Goal: Task Accomplishment & Management: Use online tool/utility

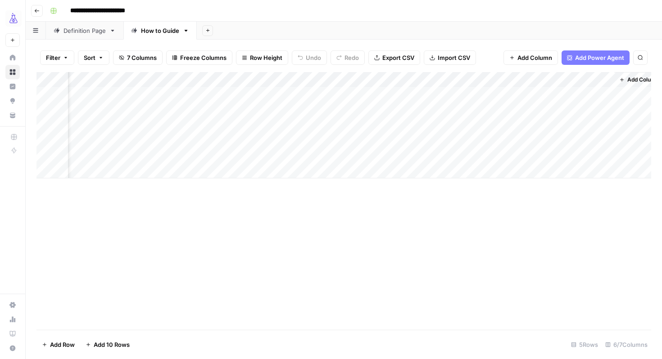
scroll to position [0, 84]
click at [466, 110] on div "Add Column" at bounding box center [343, 125] width 615 height 106
click at [542, 109] on div "Add Column" at bounding box center [343, 125] width 615 height 106
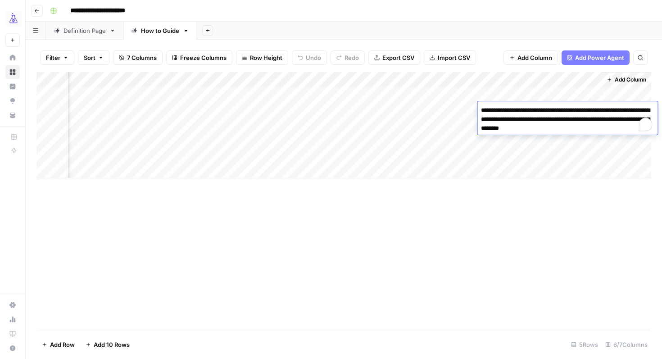
click at [445, 184] on div "Add Column" at bounding box center [343, 201] width 615 height 258
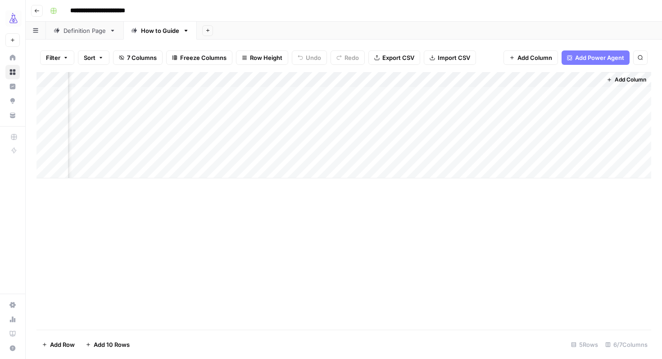
click at [528, 110] on div "Add Column" at bounding box center [343, 125] width 615 height 106
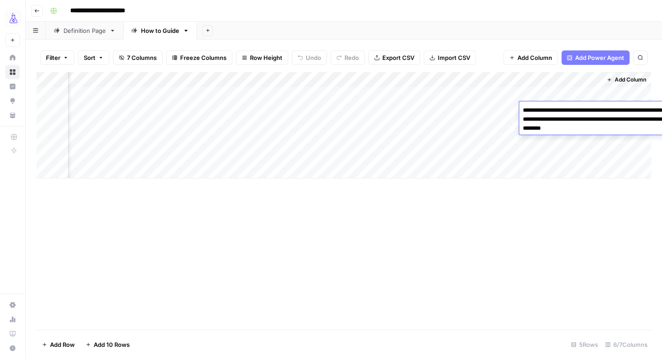
click at [528, 110] on textarea "**********" at bounding box center [609, 119] width 180 height 31
click at [520, 120] on textarea "**********" at bounding box center [567, 119] width 180 height 31
click at [470, 214] on div "Add Column" at bounding box center [343, 201] width 615 height 258
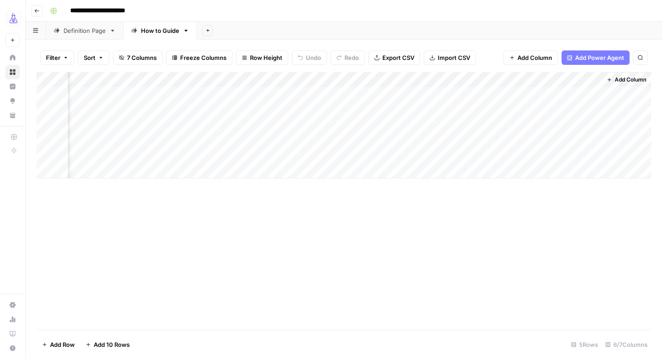
click at [312, 109] on div "Add Column" at bounding box center [343, 125] width 615 height 106
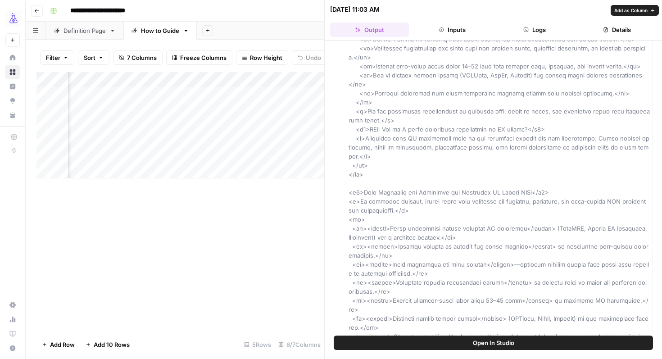
scroll to position [2114, 0]
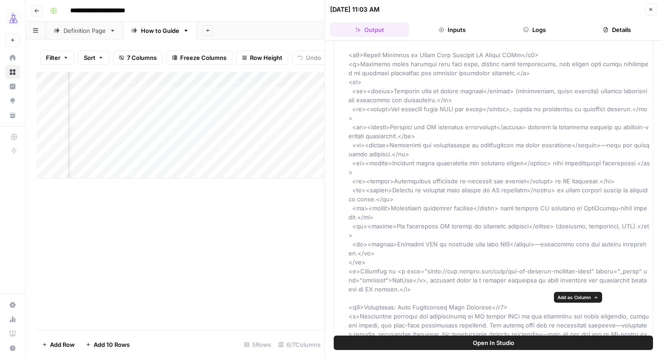
drag, startPoint x: 362, startPoint y: 298, endPoint x: 488, endPoint y: 296, distance: 125.6
copy span "How to Track and Measure KPIs for AI Search"
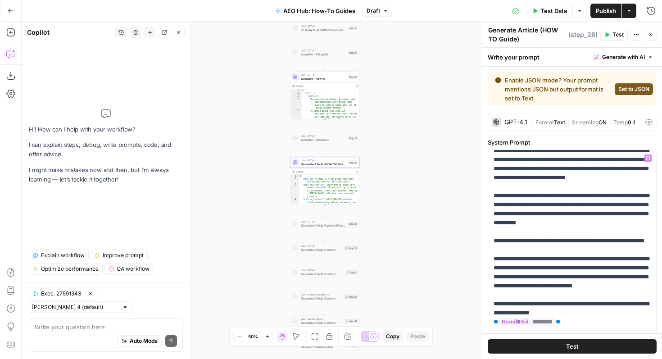
scroll to position [3, 0]
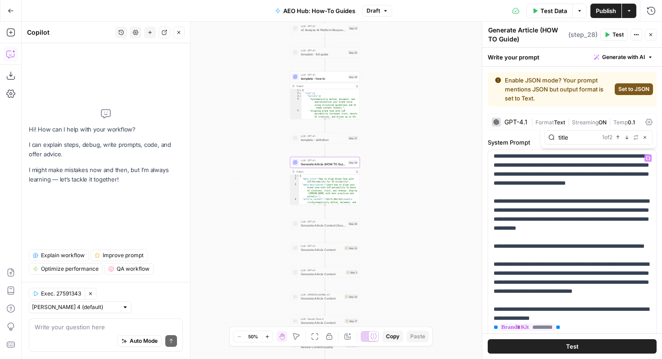
type input "title"
click at [624, 136] on icon "button" at bounding box center [626, 137] width 5 height 5
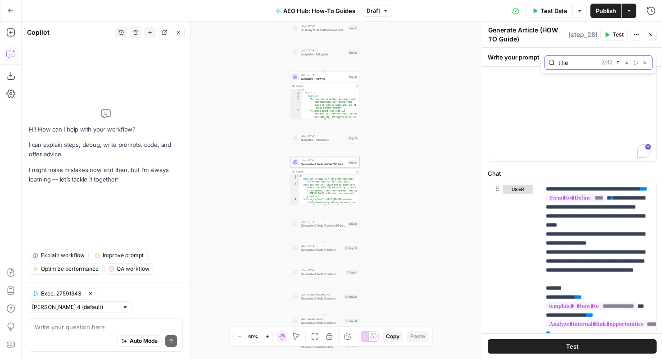
click at [618, 64] on icon "button" at bounding box center [617, 62] width 5 height 5
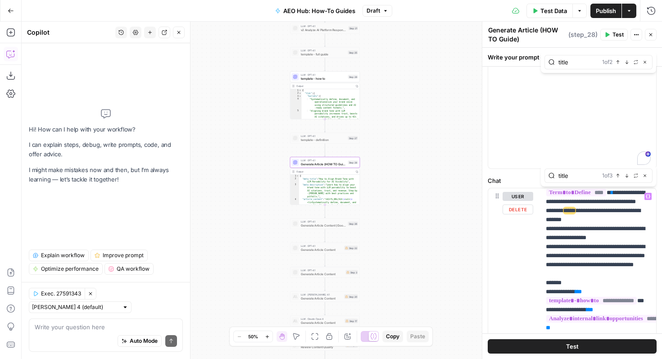
type input "title"
drag, startPoint x: 598, startPoint y: 229, endPoint x: 586, endPoint y: 222, distance: 14.1
copy p "**********"
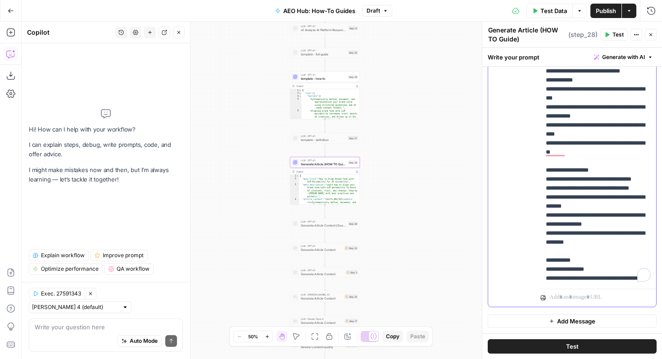
scroll to position [666, 0]
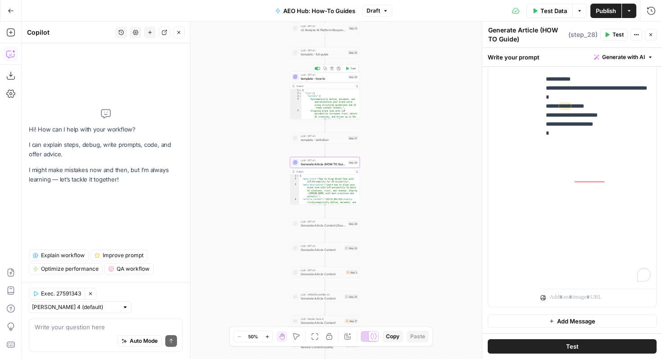
click at [321, 79] on span "template - how to" at bounding box center [323, 78] width 45 height 5
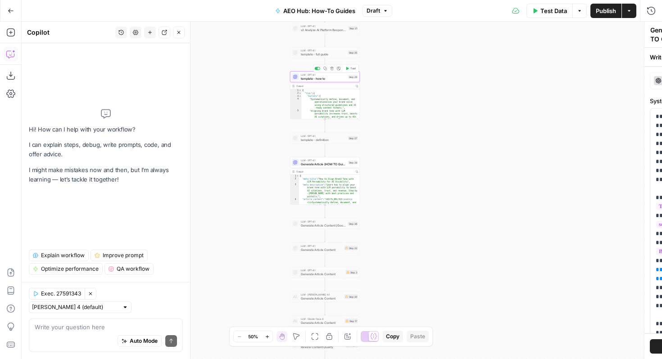
type textarea "template - how to"
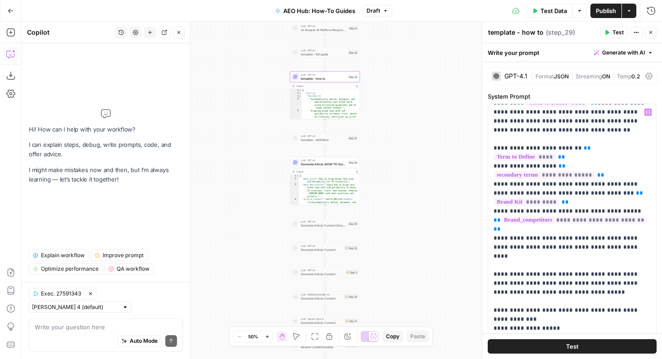
scroll to position [44, 0]
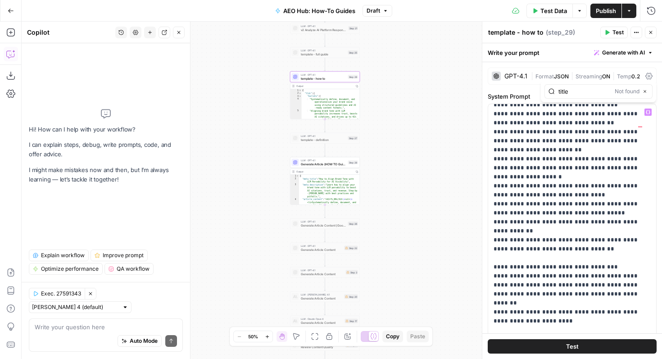
scroll to position [385, 0]
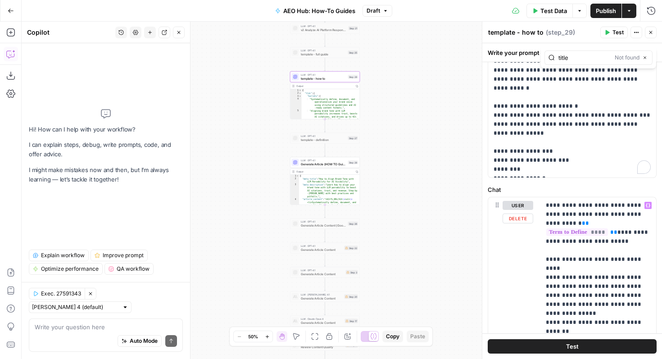
type input "title"
click at [625, 181] on button "Next Match" at bounding box center [626, 184] width 7 height 7
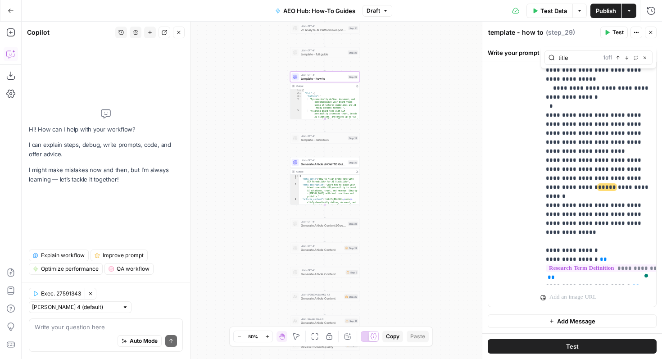
click at [466, 173] on div "Workflow Input Settings Inputs Perplexity Deep Research Research Term Definitio…" at bounding box center [342, 190] width 640 height 337
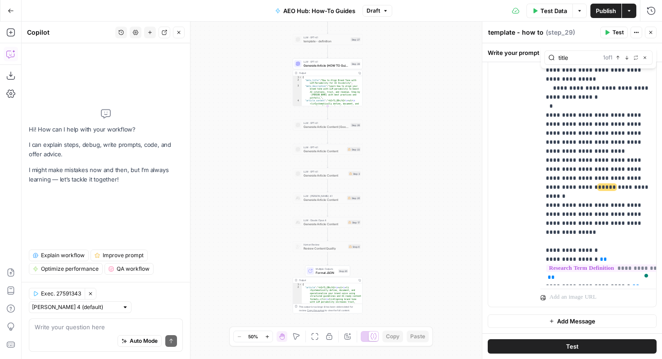
click at [272, 202] on div "Workflow Input Settings Inputs Perplexity Deep Research Research Term Definitio…" at bounding box center [342, 190] width 640 height 337
click at [286, 143] on div "Workflow Input Settings Inputs Perplexity Deep Research Research Term Definitio…" at bounding box center [342, 190] width 640 height 337
click at [651, 35] on button "Close" at bounding box center [651, 33] width 12 height 12
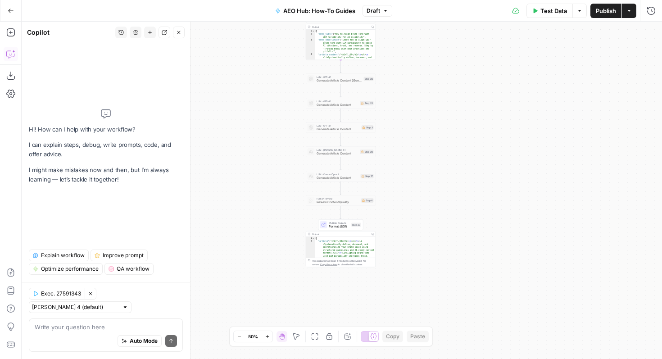
click at [350, 235] on div "Output" at bounding box center [340, 234] width 57 height 4
type textarea "**********"
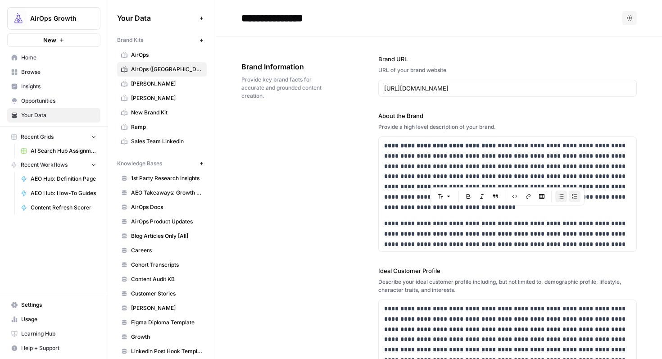
scroll to position [837, 0]
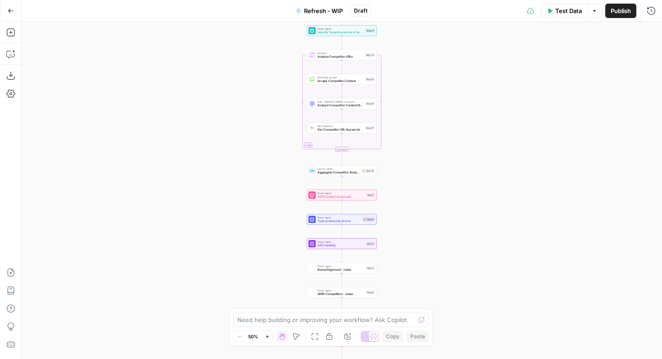
click at [17, 12] on button "Go Back" at bounding box center [11, 11] width 16 height 16
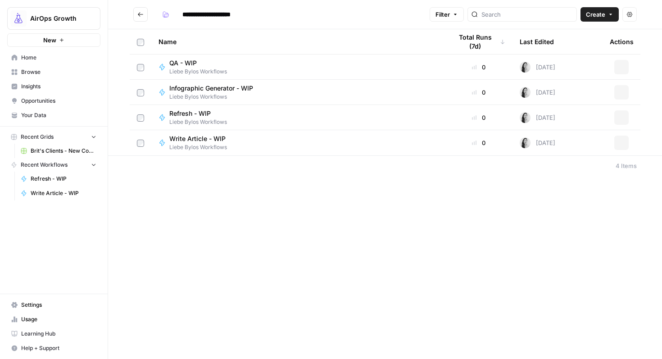
click at [17, 12] on img "Workspace: AirOps Growth" at bounding box center [18, 18] width 16 height 16
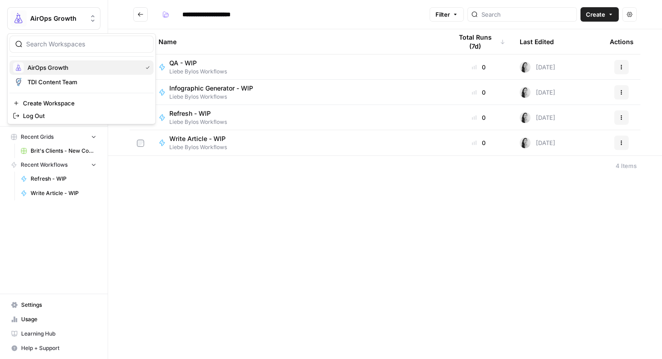
click at [45, 69] on span "AirOps Growth" at bounding box center [82, 67] width 111 height 9
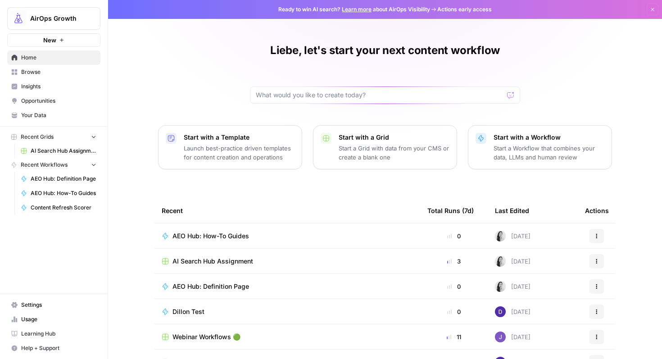
click at [185, 261] on span "AI Search Hub Assignment" at bounding box center [212, 261] width 81 height 9
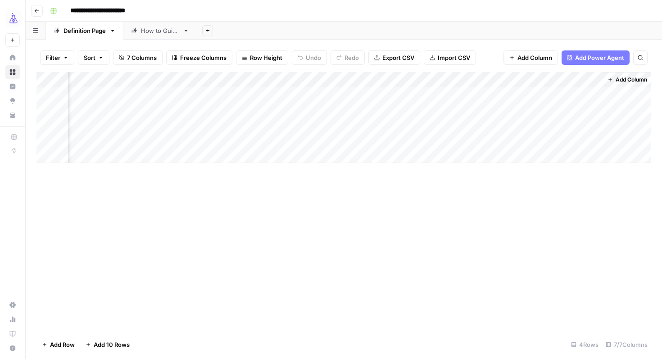
scroll to position [0, 165]
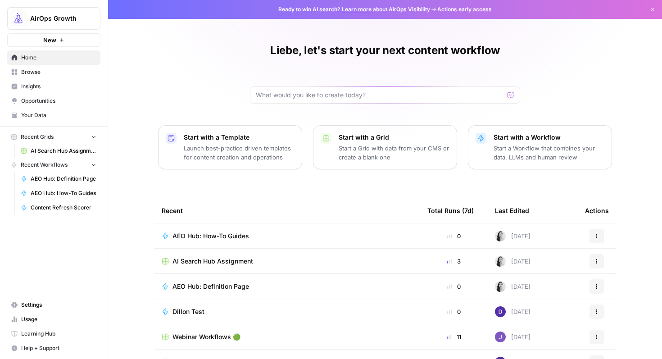
click at [217, 231] on td "AEO Hub: How-To Guides" at bounding box center [287, 235] width 266 height 25
click at [234, 236] on span "AEO Hub: How-To Guides" at bounding box center [210, 235] width 77 height 9
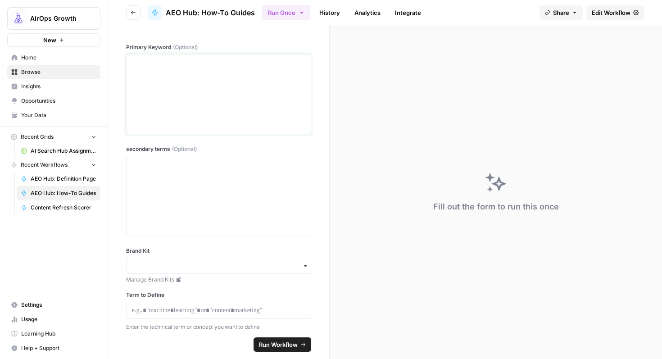
click at [265, 102] on div at bounding box center [218, 94] width 173 height 72
click at [215, 190] on div at bounding box center [218, 196] width 173 height 72
click at [231, 71] on div "To enrich screen reader interactions, please activate Accessibility in Grammarl…" at bounding box center [218, 94] width 173 height 72
click at [595, 14] on span "Edit Workflow" at bounding box center [611, 12] width 39 height 9
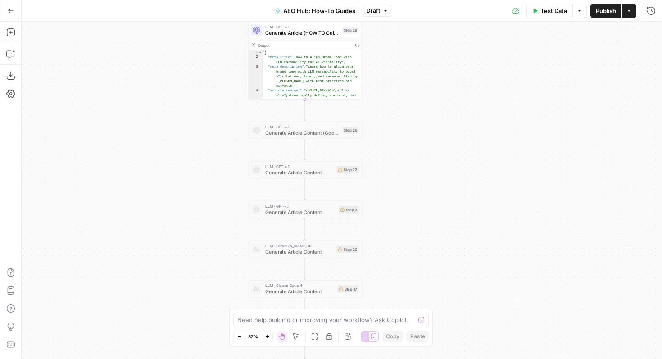
click at [387, 14] on button "Draft" at bounding box center [377, 11] width 30 height 12
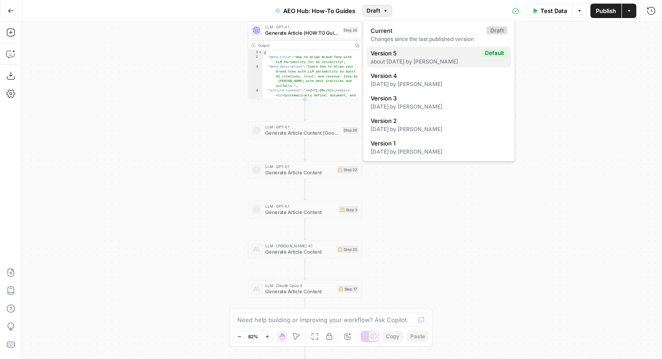
click at [387, 65] on button "Version 5 Default about 1 month ago by Oshen Davidson" at bounding box center [439, 57] width 144 height 21
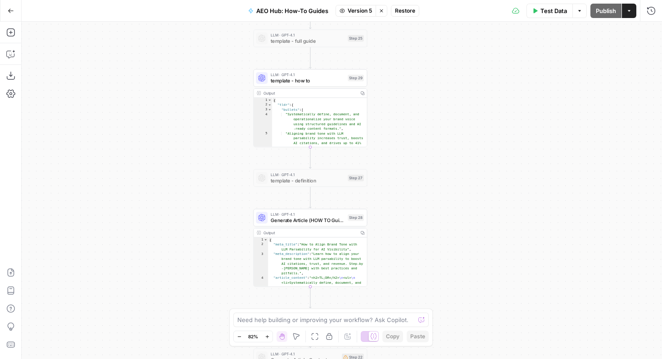
click at [12, 11] on icon "button" at bounding box center [11, 11] width 6 height 6
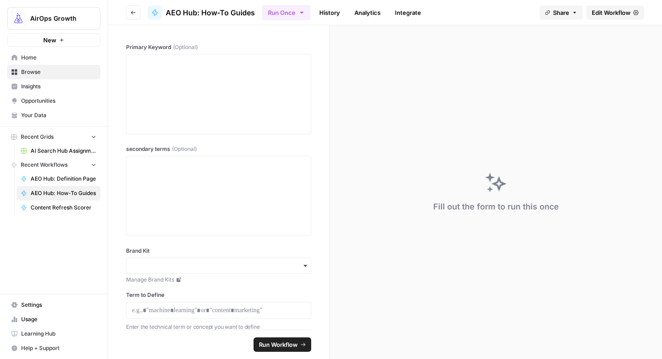
scroll to position [12, 0]
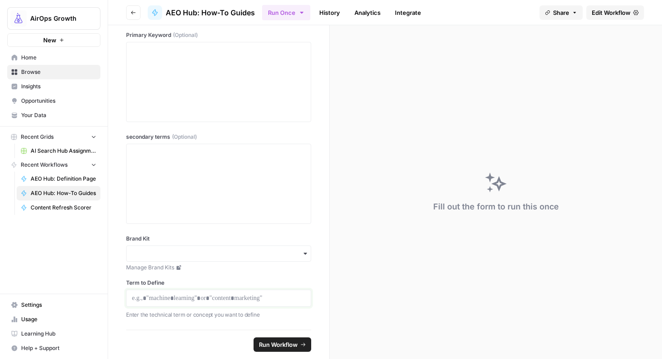
click at [163, 301] on p at bounding box center [218, 298] width 173 height 9
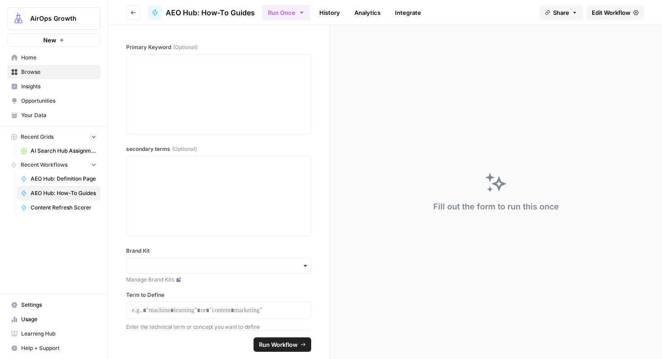
click at [136, 16] on button "Go back" at bounding box center [133, 12] width 14 height 14
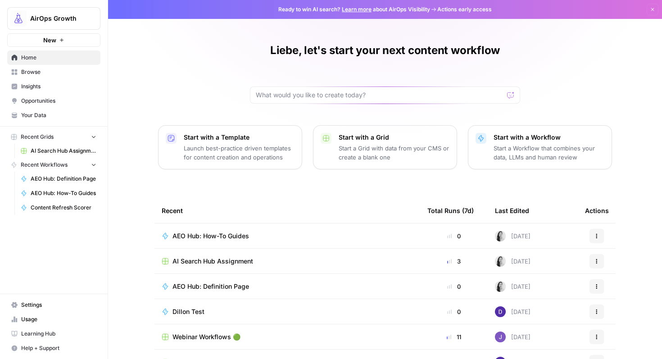
click at [251, 262] on span "AI Search Hub Assignment" at bounding box center [212, 261] width 81 height 9
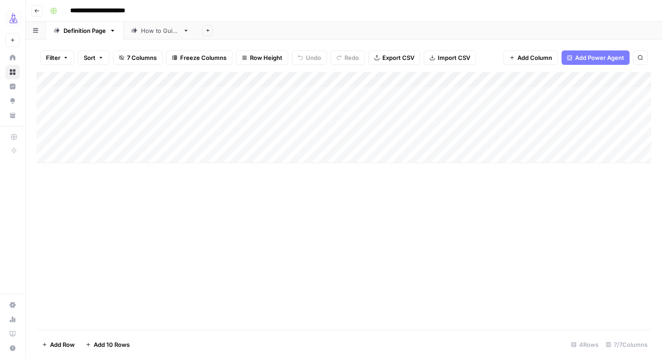
click at [366, 107] on div "Add Column" at bounding box center [343, 117] width 615 height 91
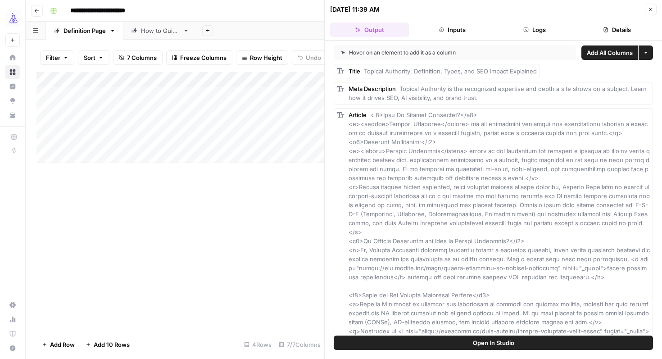
click at [443, 25] on button "Inputs" at bounding box center [451, 30] width 79 height 14
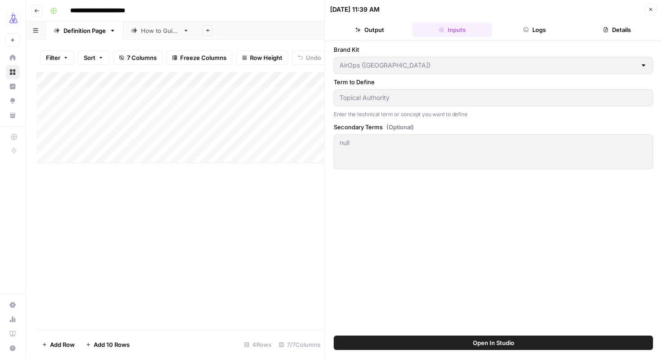
click at [293, 199] on div "Add Column" at bounding box center [180, 201] width 288 height 258
click at [165, 26] on div "How to Guide" at bounding box center [160, 30] width 38 height 9
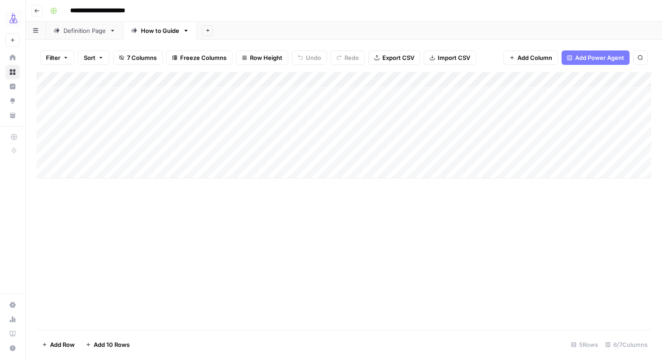
click at [383, 105] on div "Add Column" at bounding box center [343, 125] width 615 height 106
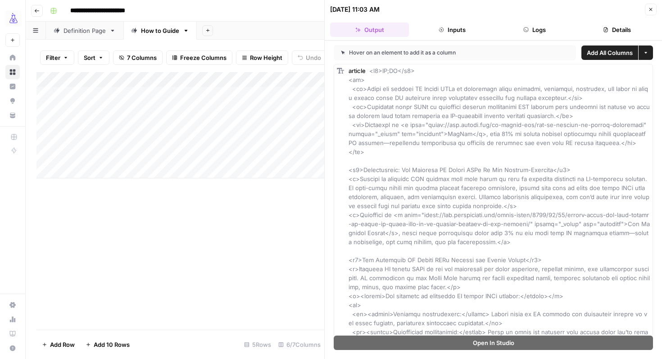
click at [438, 31] on button "Inputs" at bounding box center [451, 30] width 79 height 14
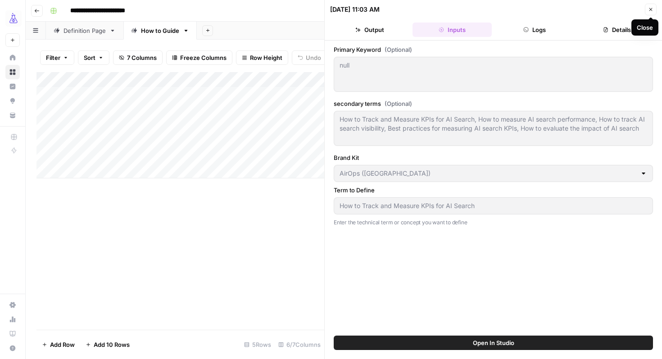
click at [650, 11] on icon "button" at bounding box center [650, 9] width 5 height 5
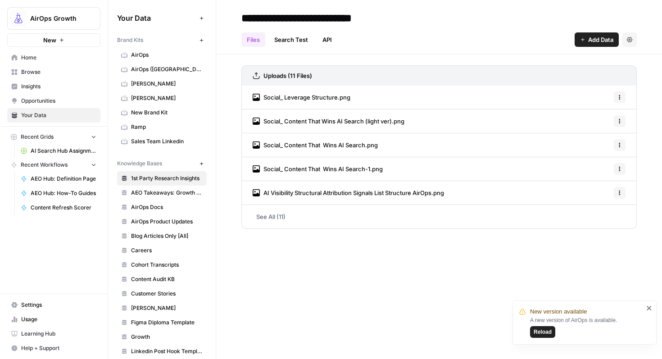
click at [158, 73] on link "AirOps ([GEOGRAPHIC_DATA])" at bounding box center [162, 69] width 90 height 14
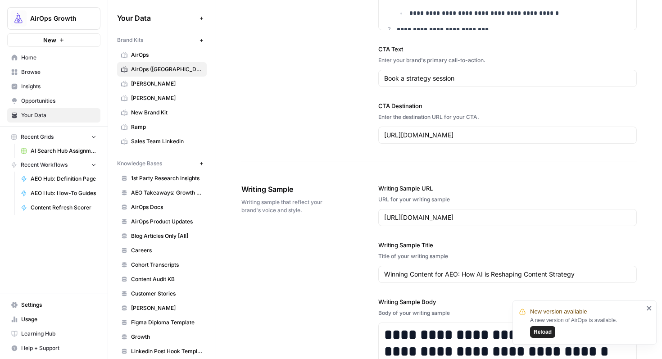
scroll to position [1108, 0]
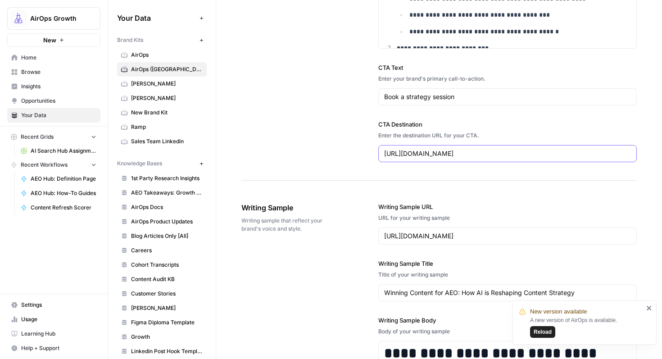
click at [398, 154] on input "[URL][DOMAIN_NAME]" at bounding box center [507, 153] width 247 height 9
